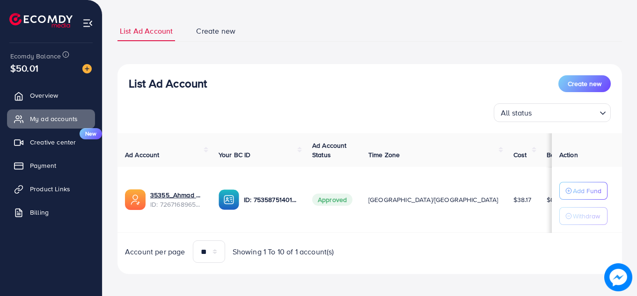
scroll to position [52, 0]
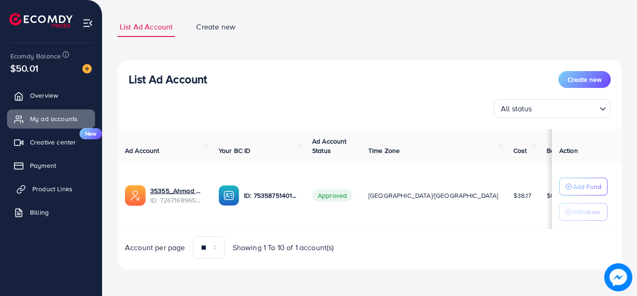
click at [57, 193] on span "Product Links" at bounding box center [52, 188] width 40 height 9
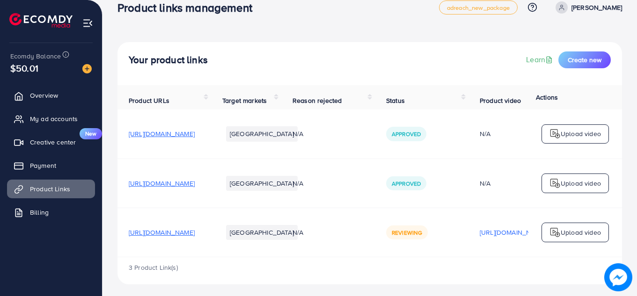
scroll to position [25, 0]
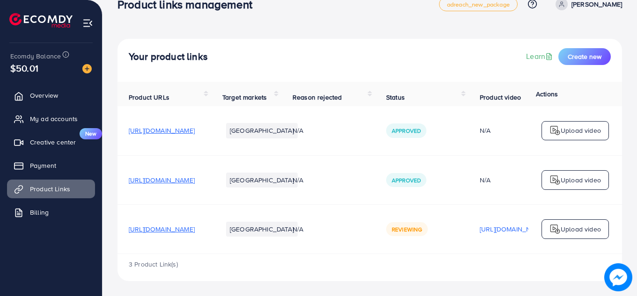
click at [422, 225] on span "Reviewing" at bounding box center [407, 229] width 30 height 8
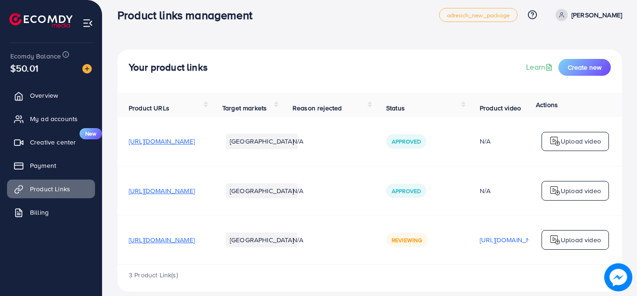
scroll to position [0, 0]
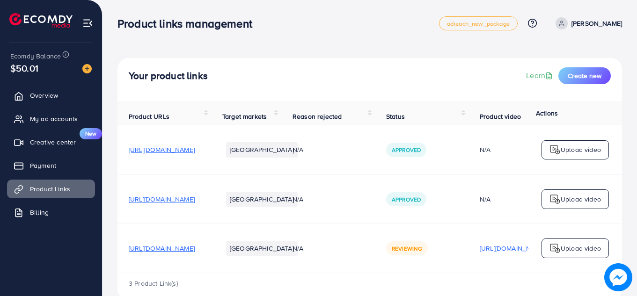
click at [595, 20] on p "[PERSON_NAME]" at bounding box center [596, 23] width 51 height 11
click at [48, 91] on span "Overview" at bounding box center [46, 95] width 28 height 9
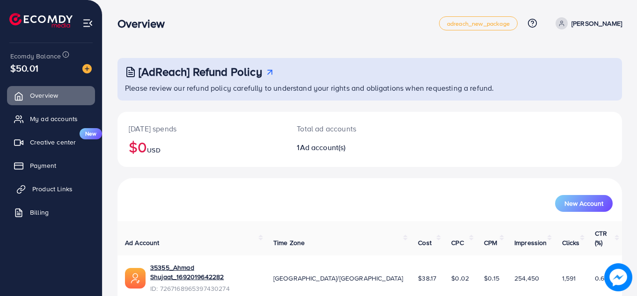
click at [54, 188] on span "Product Links" at bounding box center [52, 188] width 40 height 9
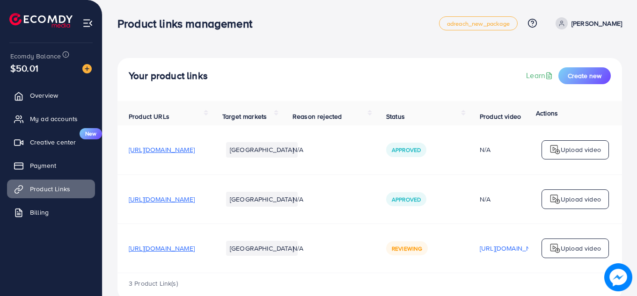
scroll to position [25, 0]
